Goal: Task Accomplishment & Management: Complete application form

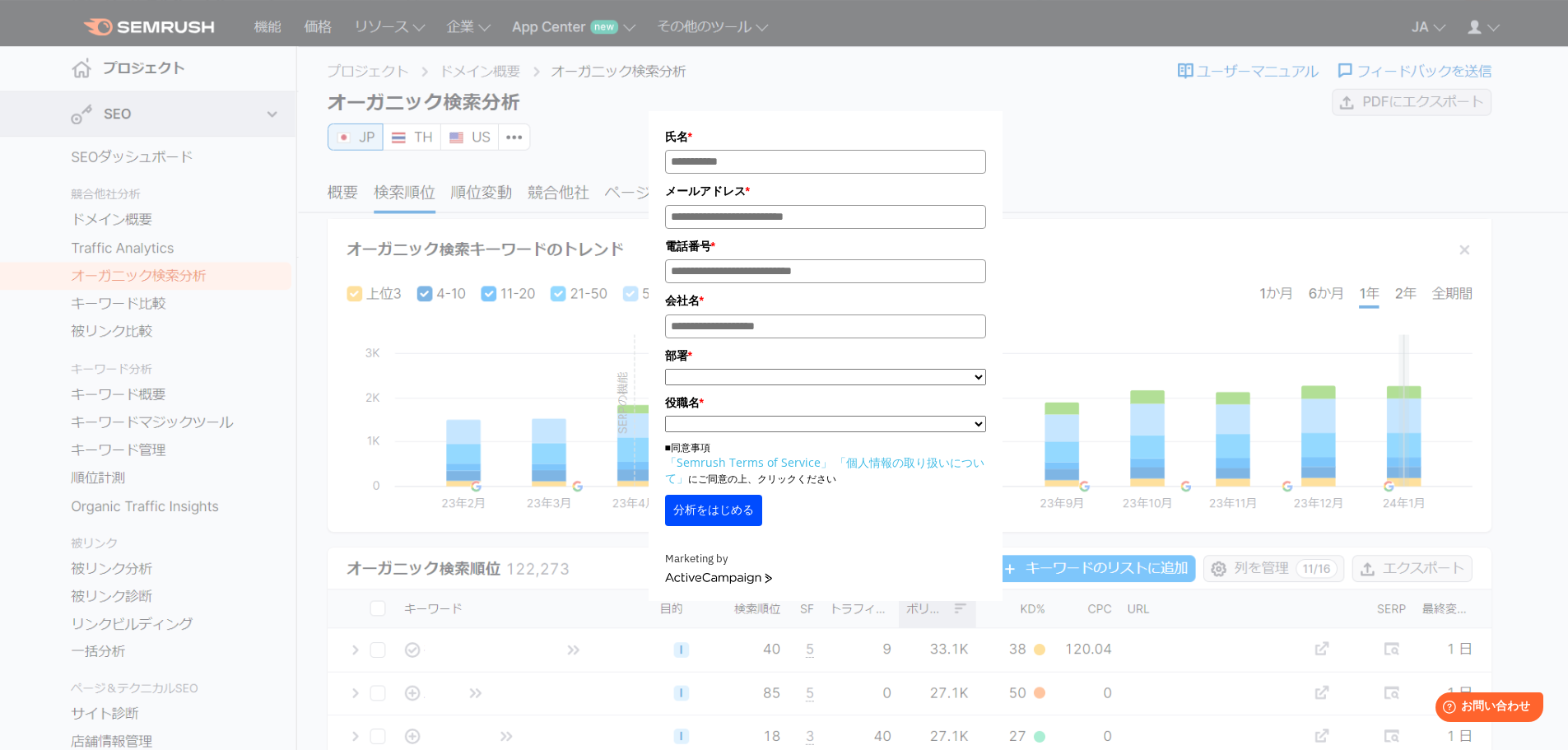
click at [1279, 231] on div "氏名 * メールアドレス * 電話番号 * 会社名 * *" at bounding box center [827, 305] width 1325 height 593
click at [567, 185] on div "氏名 * メールアドレス * 電話番号 * 会社名 * *" at bounding box center [825, 311] width 823 height 581
drag, startPoint x: 641, startPoint y: 123, endPoint x: 638, endPoint y: 134, distance: 11.4
click at [642, 124] on div "氏名 * メールアドレス * 電話番号 * 会社名 * *" at bounding box center [825, 311] width 823 height 581
